Goal: Information Seeking & Learning: Find specific fact

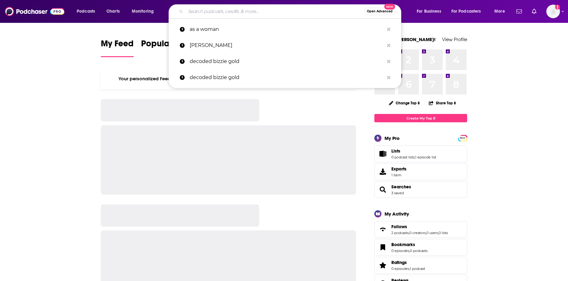
click at [217, 11] on input "Search podcasts, credits, & more..." at bounding box center [275, 11] width 178 height 10
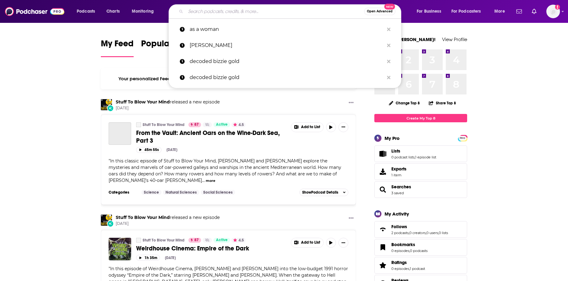
paste input "(Shaklee podcast)"
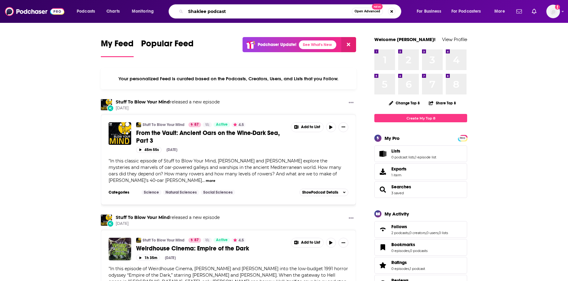
type input "Shaklee podcast"
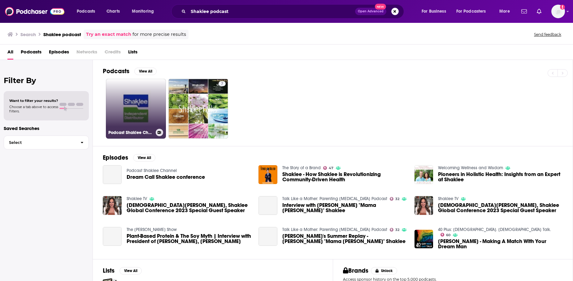
click at [135, 107] on link "Podcast Shaklee Channel" at bounding box center [136, 109] width 60 height 60
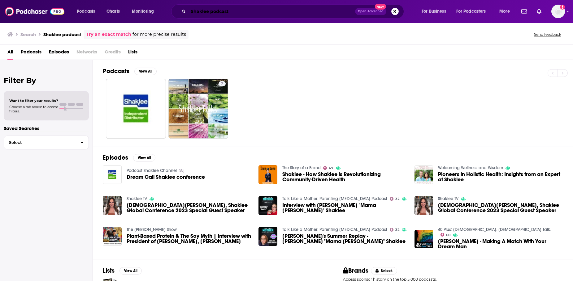
click at [210, 11] on input "Shaklee podcast" at bounding box center [271, 11] width 167 height 10
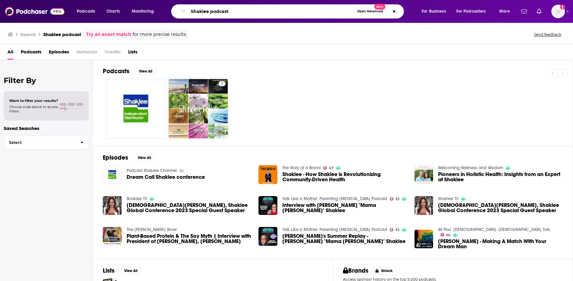
click at [210, 11] on input "Shaklee podcast" at bounding box center [271, 11] width 166 height 10
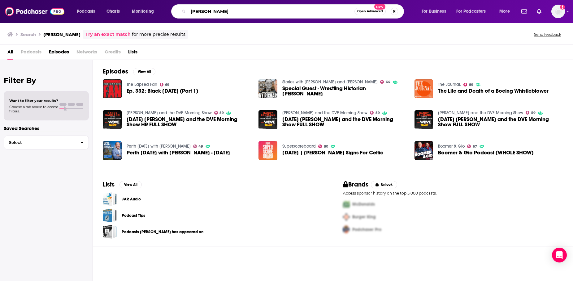
drag, startPoint x: 222, startPoint y: 5, endPoint x: 164, endPoint y: 3, distance: 57.6
click at [164, 3] on div "Podcasts Charts Monitoring roger barnett Open Advanced New For Business For Pod…" at bounding box center [286, 11] width 573 height 23
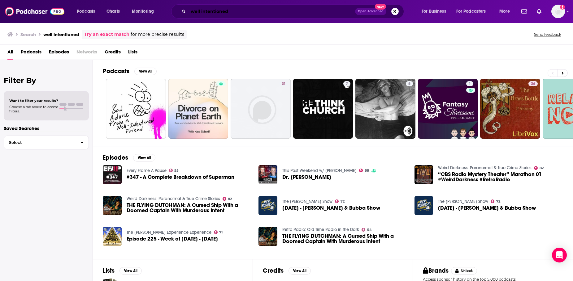
click at [254, 11] on input "well intentioned" at bounding box center [271, 11] width 167 height 10
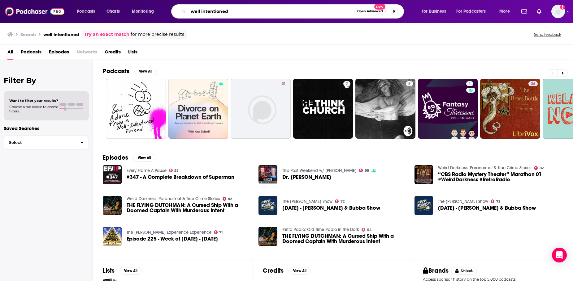
click at [254, 11] on input "well intentioned" at bounding box center [271, 11] width 166 height 10
type input "lifting with [PERSON_NAME]"
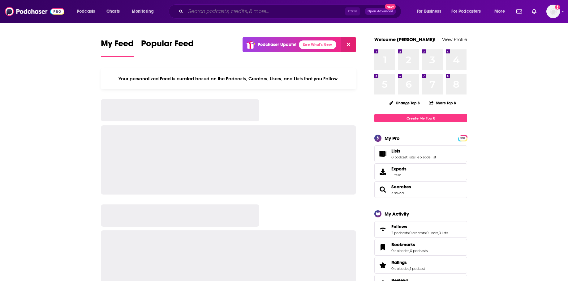
click at [218, 10] on input "Search podcasts, credits, & more..." at bounding box center [266, 11] width 160 height 10
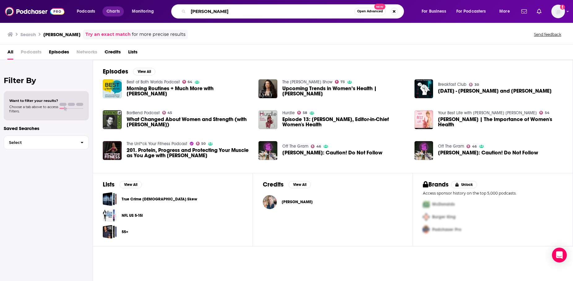
drag, startPoint x: 226, startPoint y: 12, endPoint x: 114, endPoint y: 13, distance: 111.4
click at [114, 13] on div "Podcasts Charts Monitoring [PERSON_NAME] Open Advanced New For Business For Pod…" at bounding box center [293, 11] width 443 height 14
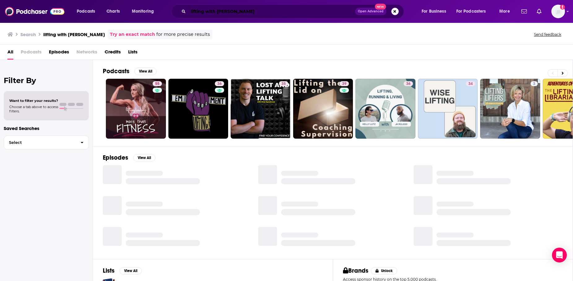
click at [227, 10] on input "lifting with [PERSON_NAME]" at bounding box center [271, 11] width 167 height 10
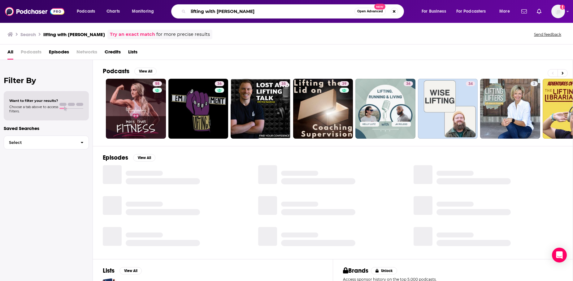
type input "lifting with [PERSON_NAME]"
